Goal: Task Accomplishment & Management: Manage account settings

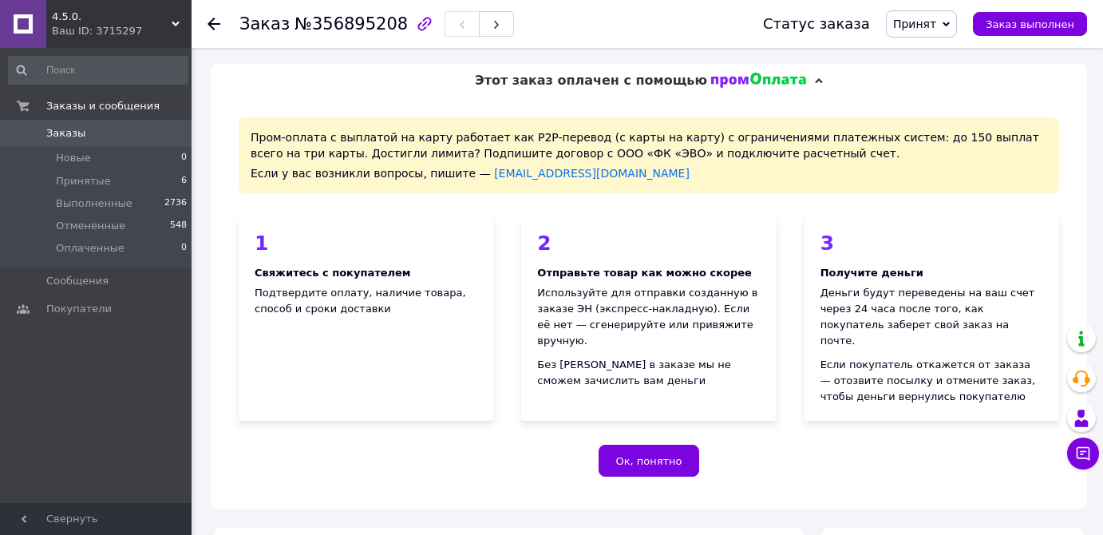
scroll to position [726, 0]
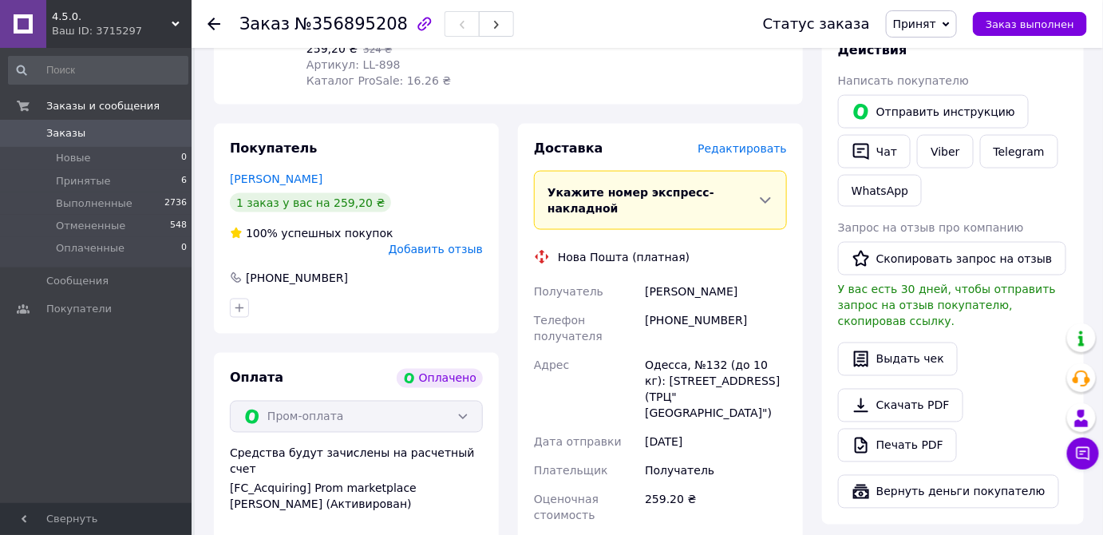
click at [216, 32] on div at bounding box center [224, 24] width 32 height 48
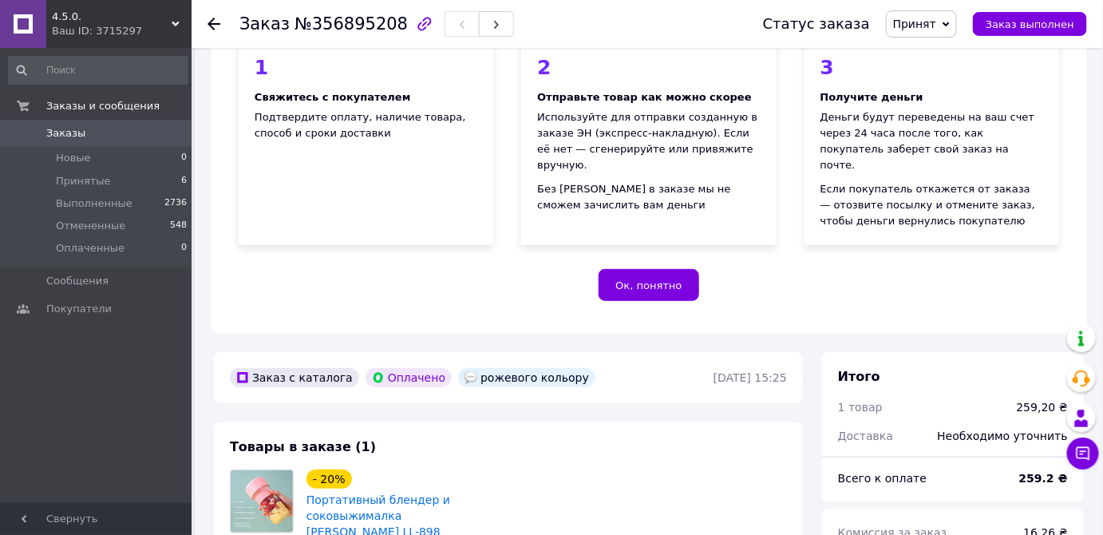
scroll to position [0, 0]
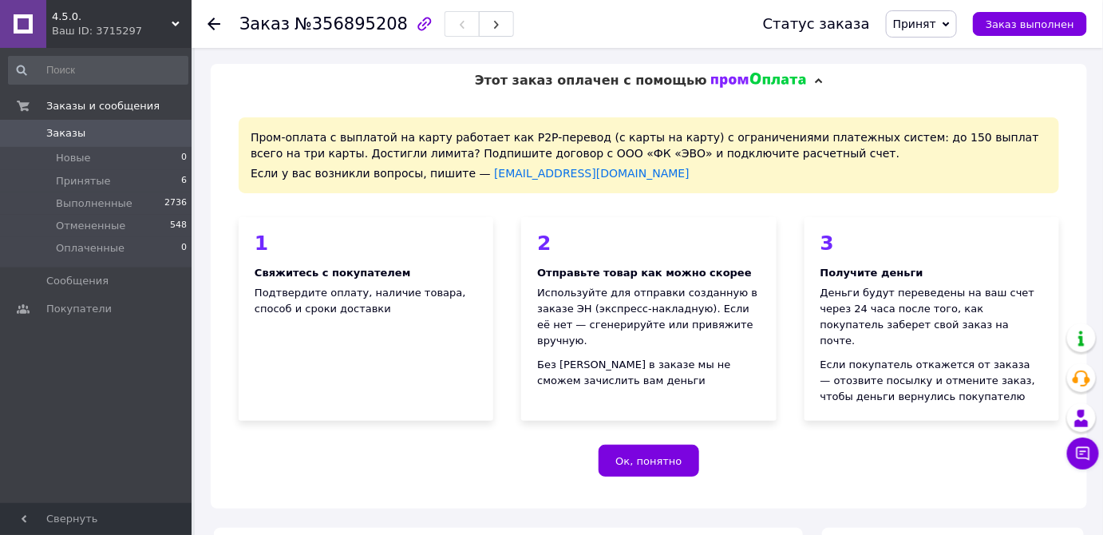
click at [213, 30] on div at bounding box center [214, 24] width 13 height 16
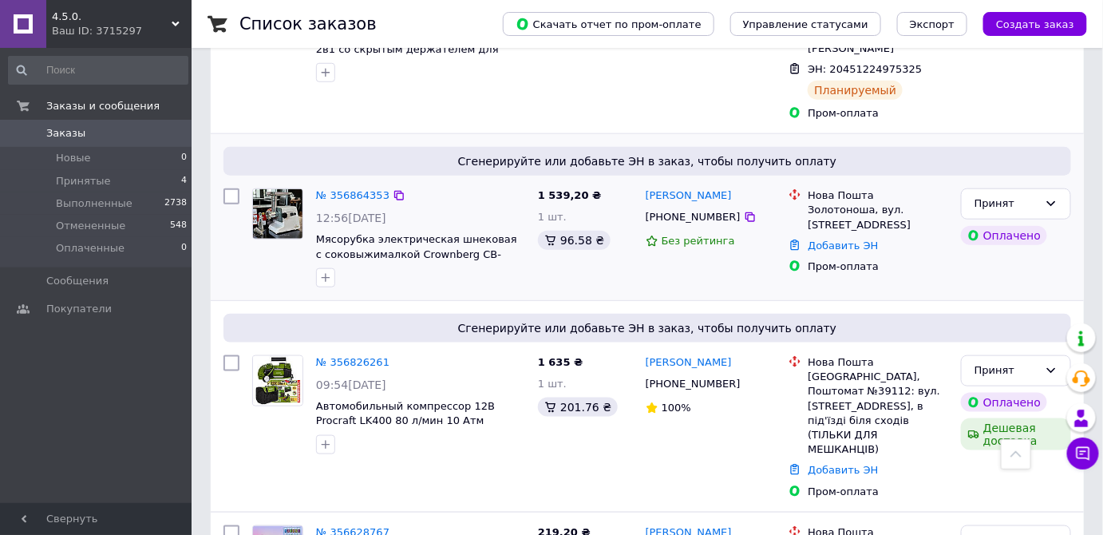
scroll to position [580, 0]
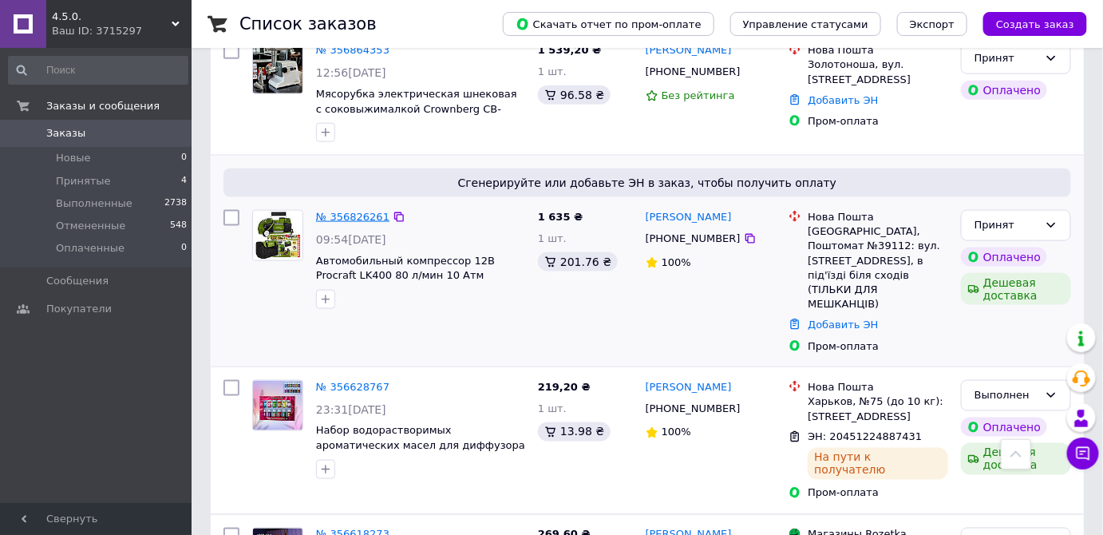
click at [336, 211] on link "№ 356826261" at bounding box center [352, 217] width 73 height 12
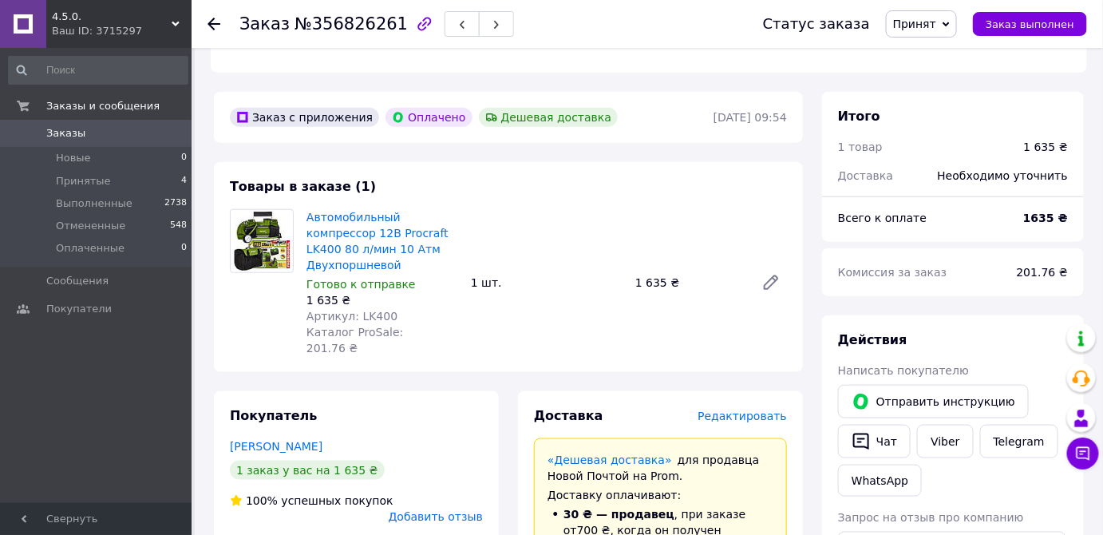
scroll to position [435, 0]
click at [359, 212] on link "Автомобильный компрессор 12В Procraft LK400 80 л/мин 10 Атм Двухпоршневой" at bounding box center [378, 242] width 142 height 61
click at [214, 22] on use at bounding box center [214, 24] width 13 height 13
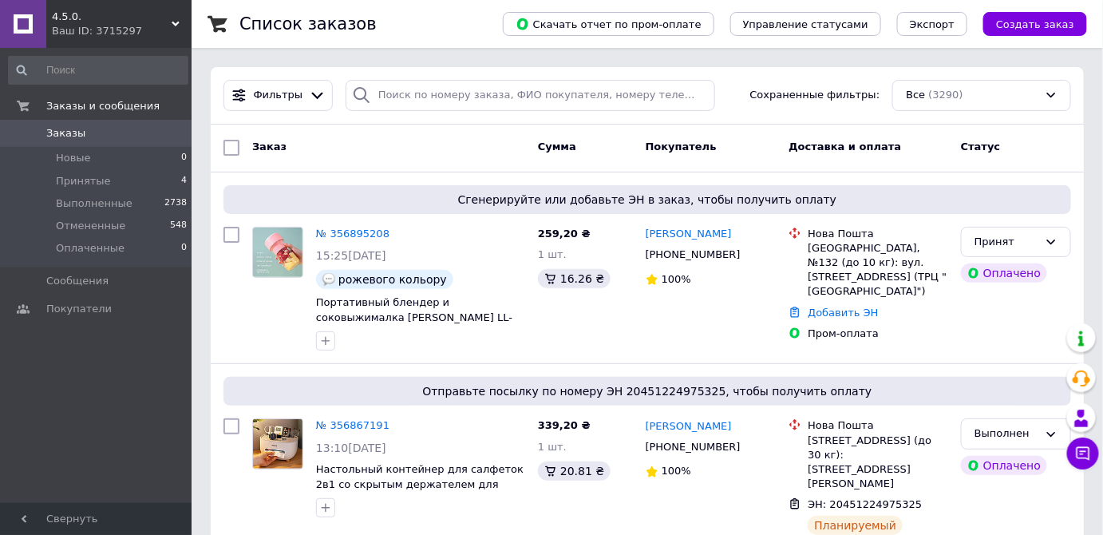
click at [51, 9] on div "4.5.0. Ваш ID: 3715297" at bounding box center [118, 24] width 145 height 48
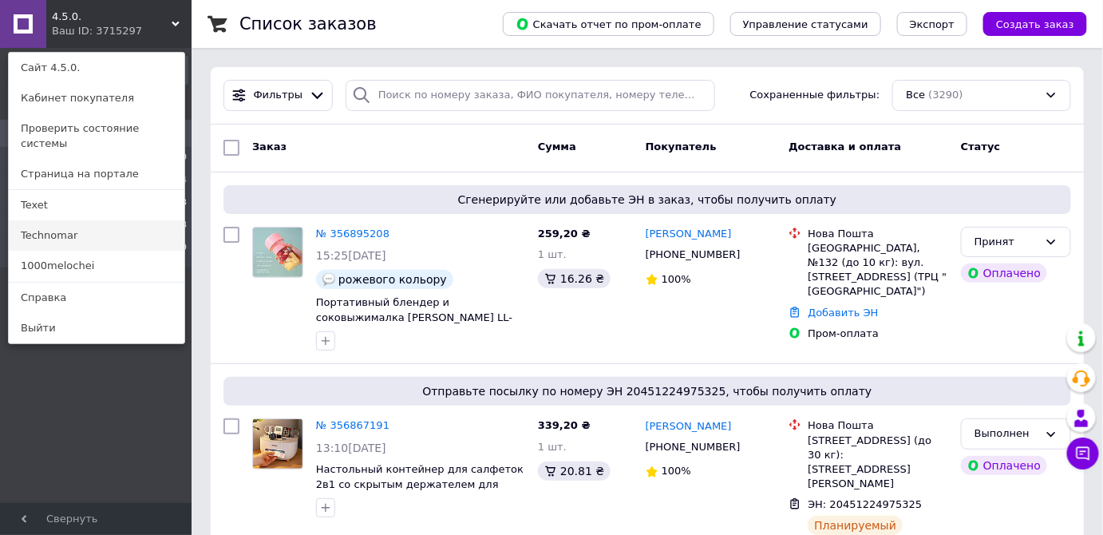
click at [91, 220] on link "Technomar" at bounding box center [97, 235] width 176 height 30
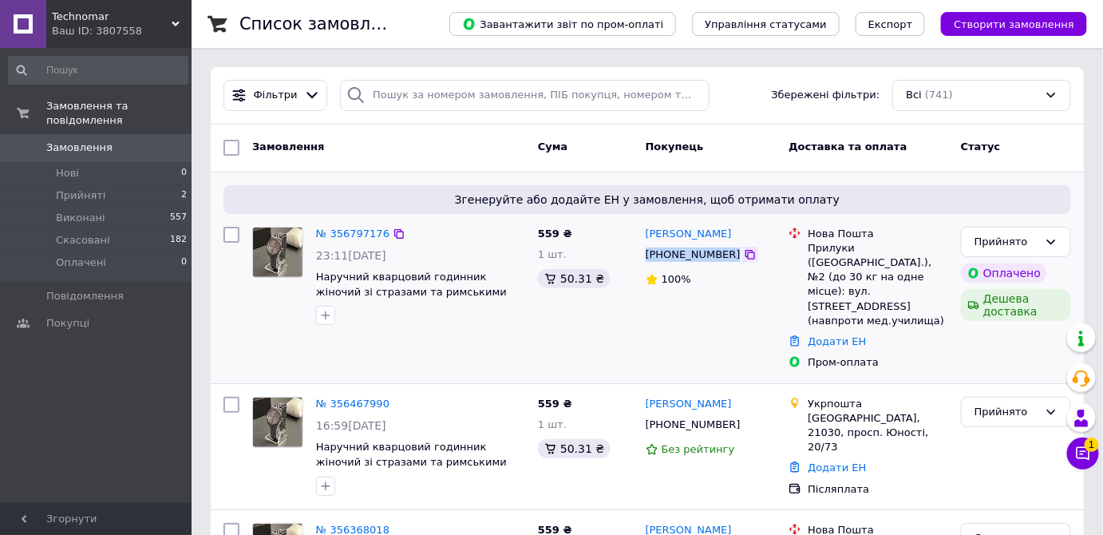
drag, startPoint x: 645, startPoint y: 251, endPoint x: 721, endPoint y: 258, distance: 76.1
click at [721, 258] on div "+380951931017" at bounding box center [711, 255] width 134 height 18
copy div "+380951931017"
click at [696, 303] on div "Александра Пінігіна +380951931017 100%" at bounding box center [711, 298] width 144 height 156
click at [72, 11] on span "Technomar" at bounding box center [112, 17] width 120 height 14
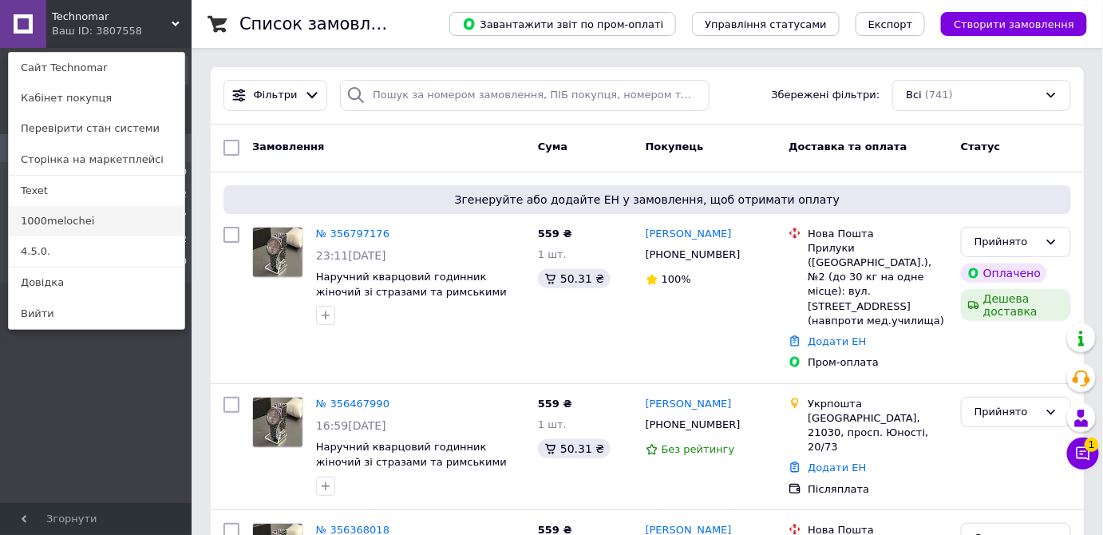
click at [64, 230] on link "1000melochei" at bounding box center [97, 221] width 176 height 30
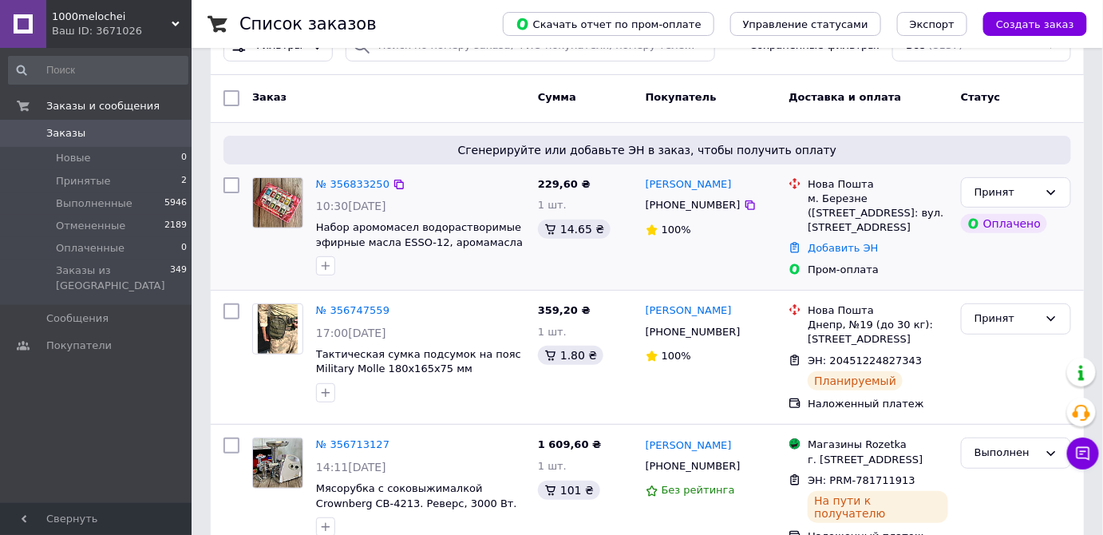
scroll to position [72, 0]
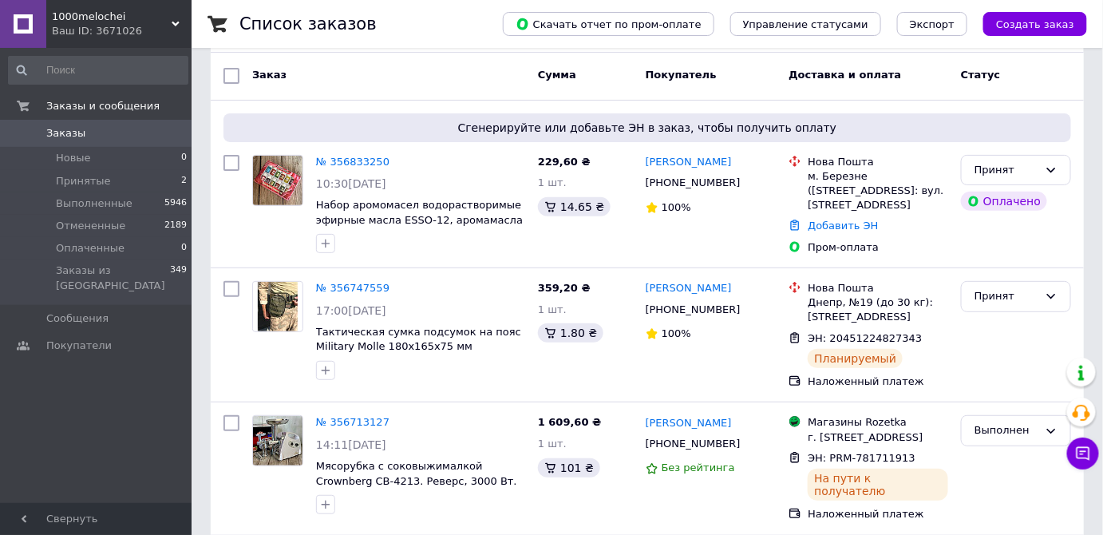
click at [74, 6] on div "1000melochei Ваш ID: 3671026" at bounding box center [118, 24] width 145 height 48
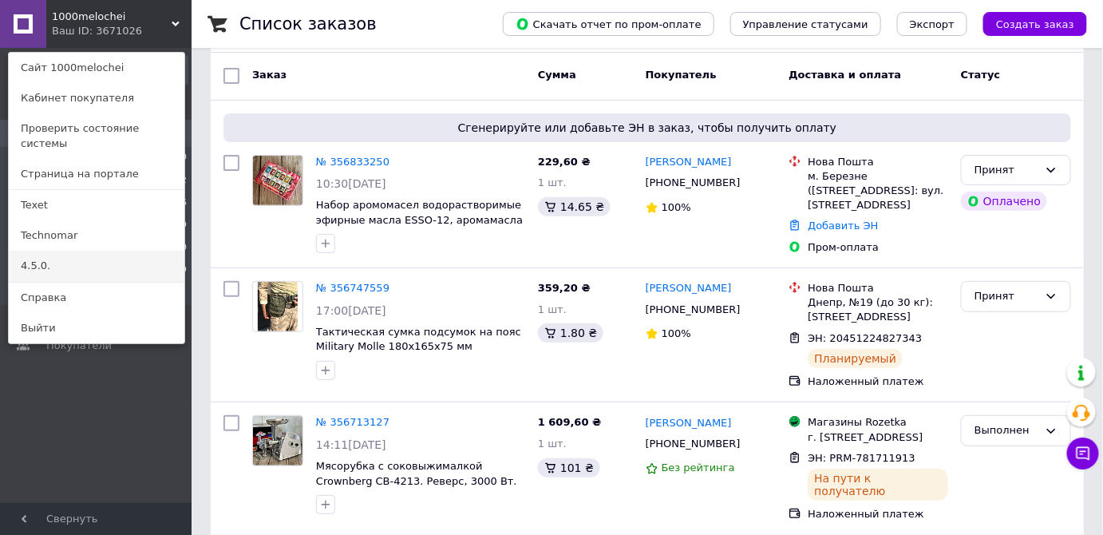
click at [85, 251] on link "4.5.0." at bounding box center [97, 266] width 176 height 30
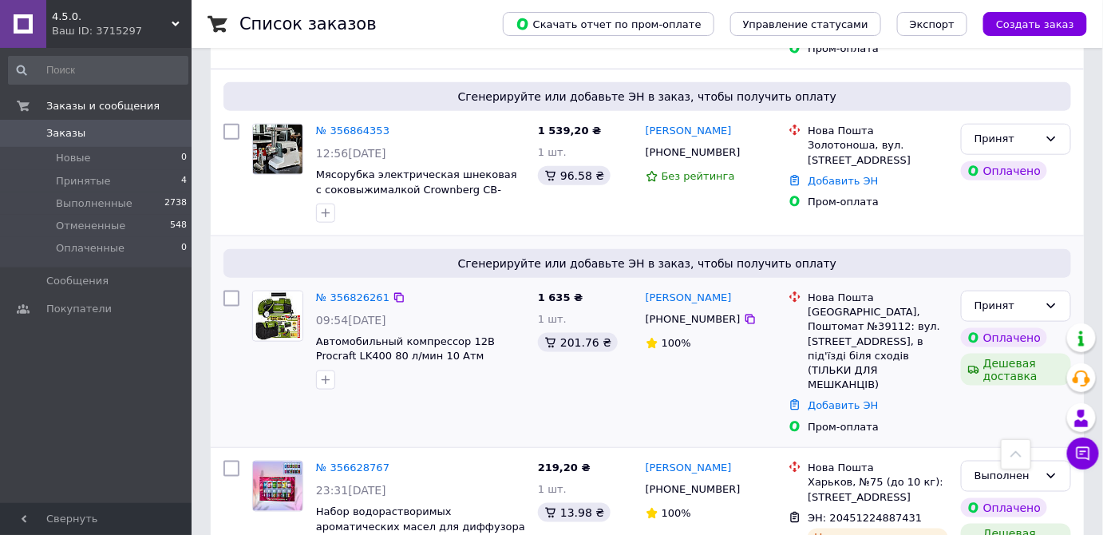
scroll to position [508, 0]
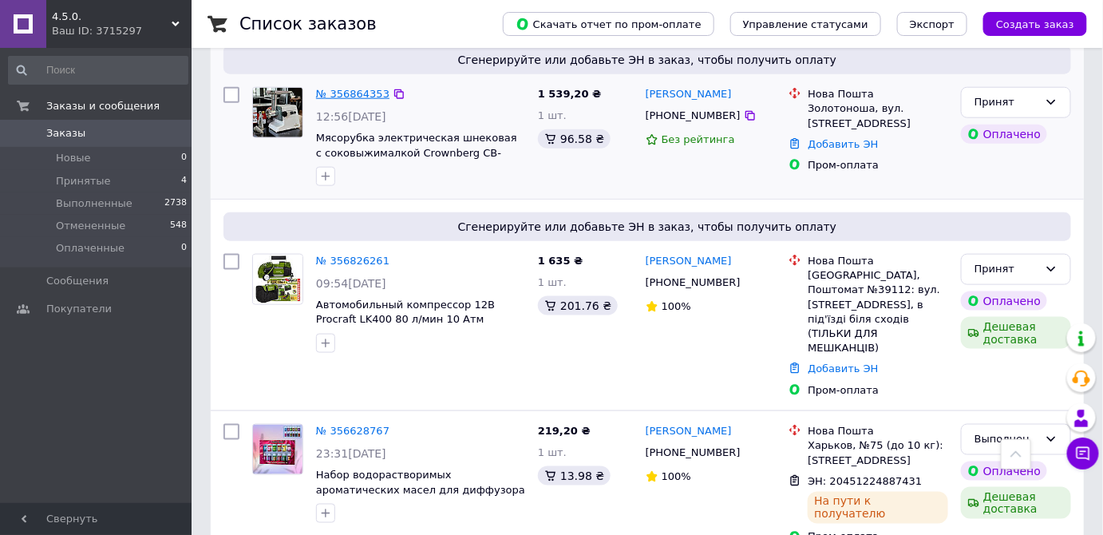
click at [353, 88] on link "№ 356864353" at bounding box center [352, 94] width 73 height 12
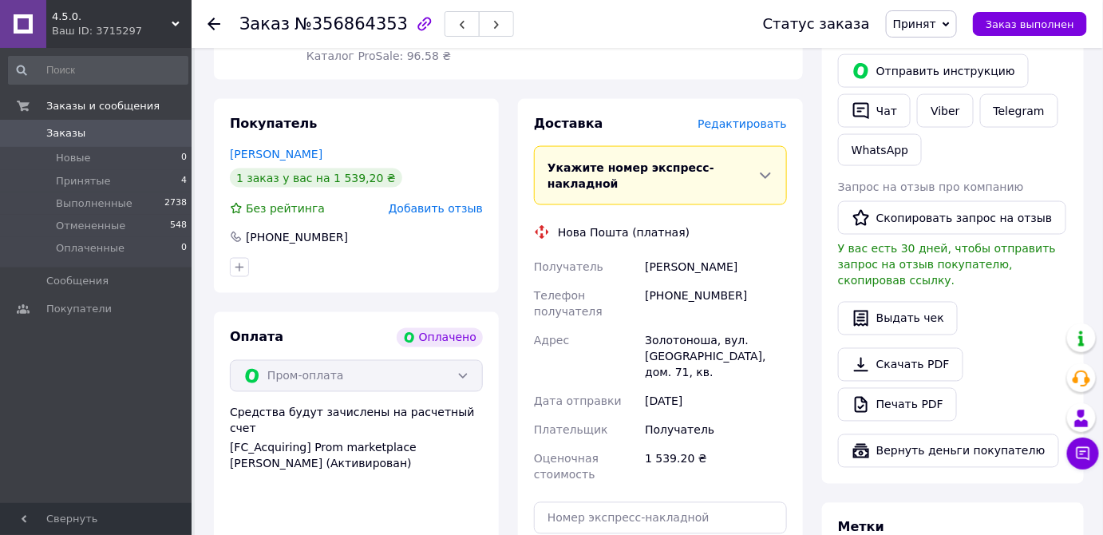
scroll to position [798, 0]
